Goal: Transaction & Acquisition: Purchase product/service

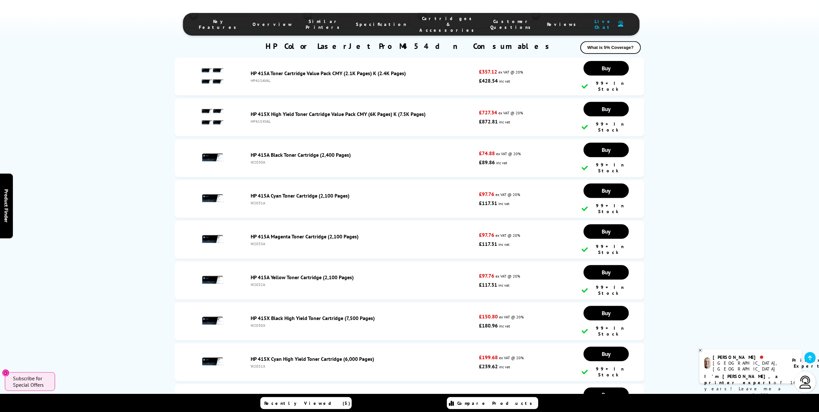
scroll to position [1684, 0]
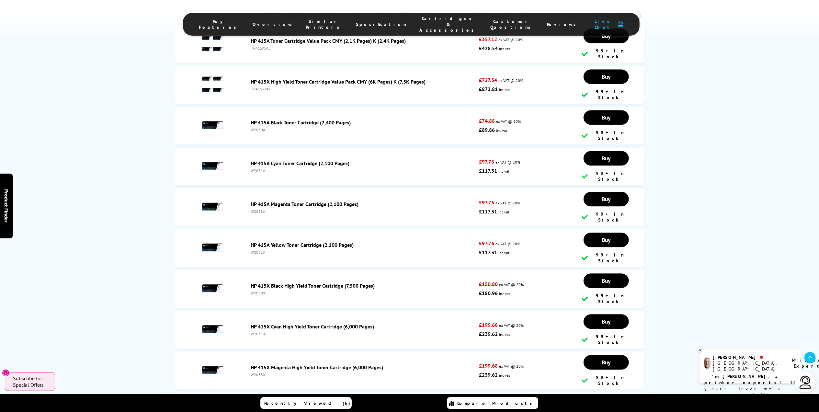
click at [262, 290] on div "W2030X" at bounding box center [363, 292] width 225 height 5
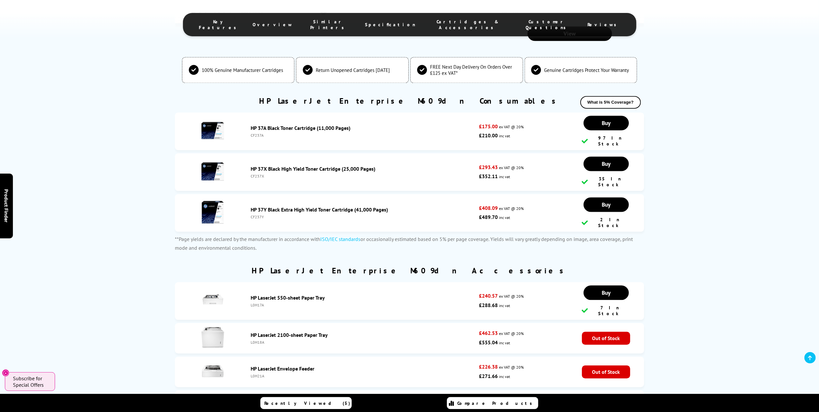
scroll to position [1338, 0]
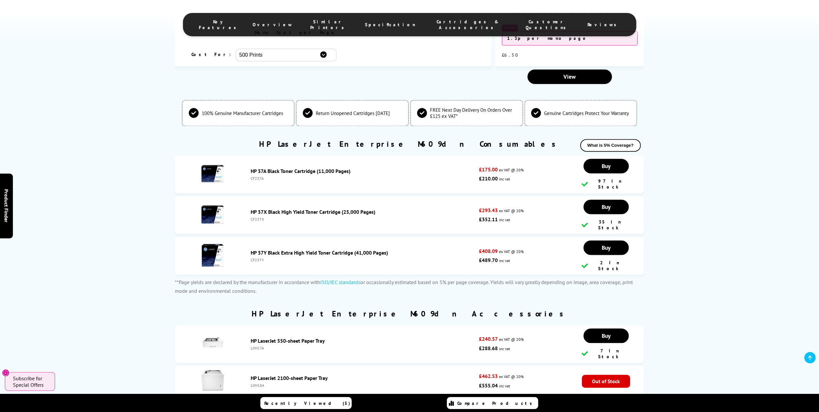
drag, startPoint x: 252, startPoint y: 163, endPoint x: 264, endPoint y: 162, distance: 12.0
click at [264, 176] on div "CF237A" at bounding box center [363, 178] width 225 height 5
click at [267, 176] on div "CF237A" at bounding box center [363, 178] width 225 height 5
click at [260, 217] on div "CF237X" at bounding box center [363, 219] width 225 height 5
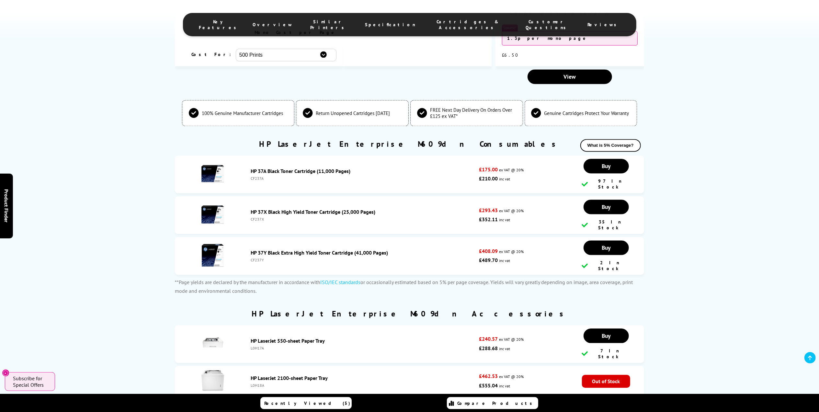
click at [385, 217] on div "CF237X" at bounding box center [363, 219] width 225 height 5
drag, startPoint x: 253, startPoint y: 165, endPoint x: 266, endPoint y: 165, distance: 13.3
click at [266, 165] on li "HP 37A Black Toner Cartridge (11,000 Pages) CF237A £175.00 ex VAT @ 20% £210.00…" at bounding box center [409, 174] width 469 height 38
click at [259, 171] on li "HP 37A Black Toner Cartridge (11,000 Pages) CF237A £175.00 ex VAT @ 20% £210.00…" at bounding box center [409, 174] width 469 height 38
drag, startPoint x: 251, startPoint y: 164, endPoint x: 261, endPoint y: 163, distance: 9.4
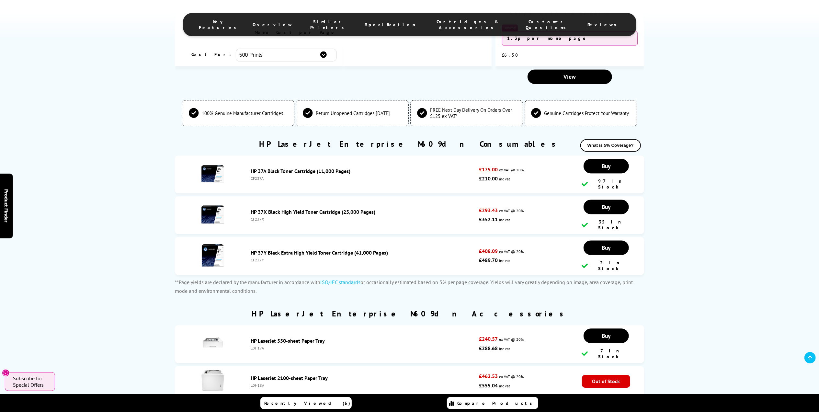
click at [261, 176] on div "CF237A" at bounding box center [363, 178] width 225 height 5
drag, startPoint x: 248, startPoint y: 154, endPoint x: 314, endPoint y: 158, distance: 65.9
click at [314, 168] on div "HP 37A Black Toner Cartridge (11,000 Pages) CF237A" at bounding box center [363, 174] width 231 height 13
click at [262, 176] on div "CF237A" at bounding box center [363, 178] width 225 height 5
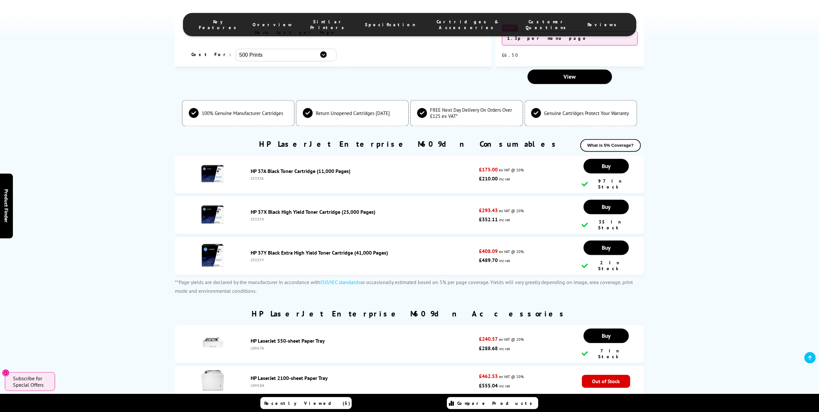
click at [262, 165] on li "HP 37A Black Toner Cartridge (11,000 Pages) CF237A £175.00 ex VAT @ 20% £210.00…" at bounding box center [409, 174] width 469 height 38
click at [262, 176] on div "CF237A" at bounding box center [363, 178] width 225 height 5
click at [255, 177] on ul "HP 37A Black Toner Cartridge (11,000 Pages) CF237A £175.00 ex VAT @ 20% £210.00…" at bounding box center [409, 216] width 469 height 122
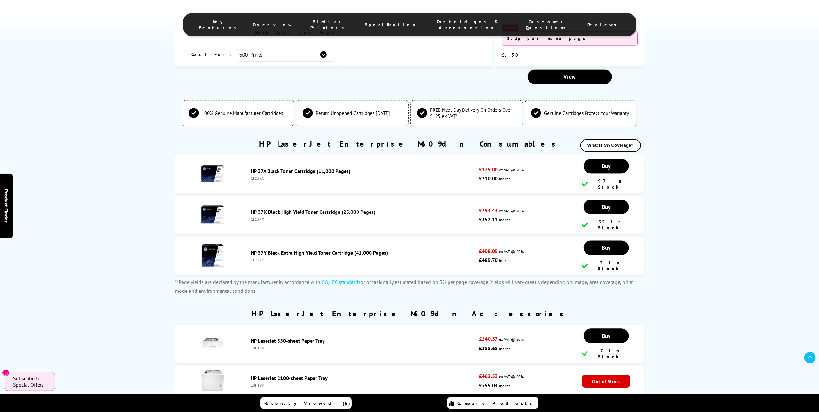
click at [260, 176] on div "CF237A" at bounding box center [363, 178] width 225 height 5
click at [261, 176] on div "CF237A" at bounding box center [363, 178] width 225 height 5
click at [302, 196] on li "HP 37X Black High Yield Toner Cartridge (25,000 Pages) CF237X £293.43 ex VAT @ …" at bounding box center [409, 215] width 469 height 38
drag, startPoint x: 248, startPoint y: 155, endPoint x: 270, endPoint y: 155, distance: 22.0
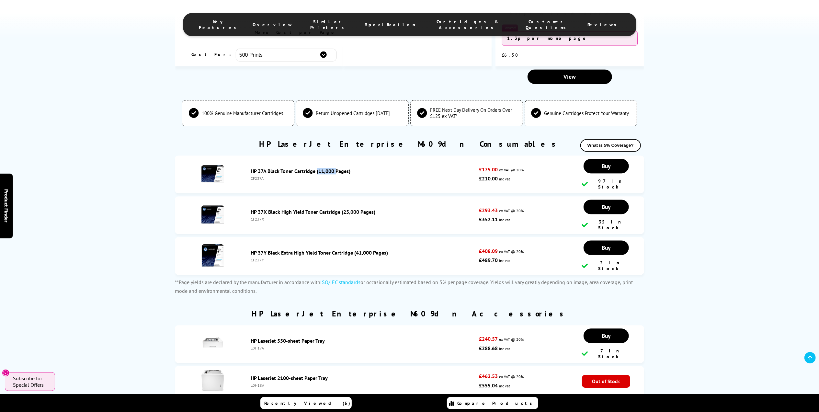
click at [270, 168] on div "HP 37A Black Toner Cartridge (11,000 Pages) CF237A" at bounding box center [363, 174] width 231 height 13
